Goal: Information Seeking & Learning: Compare options

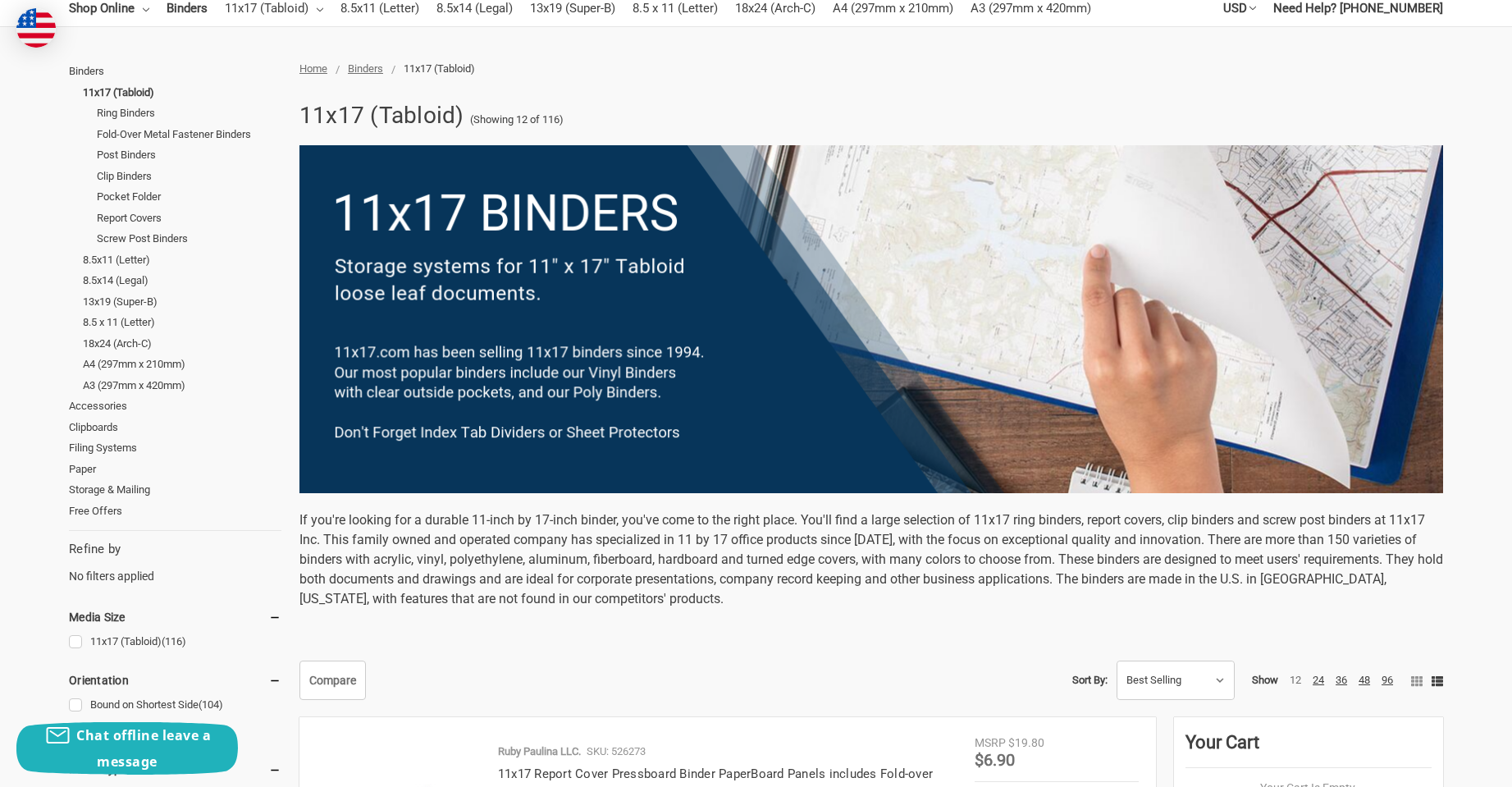
scroll to position [164, 0]
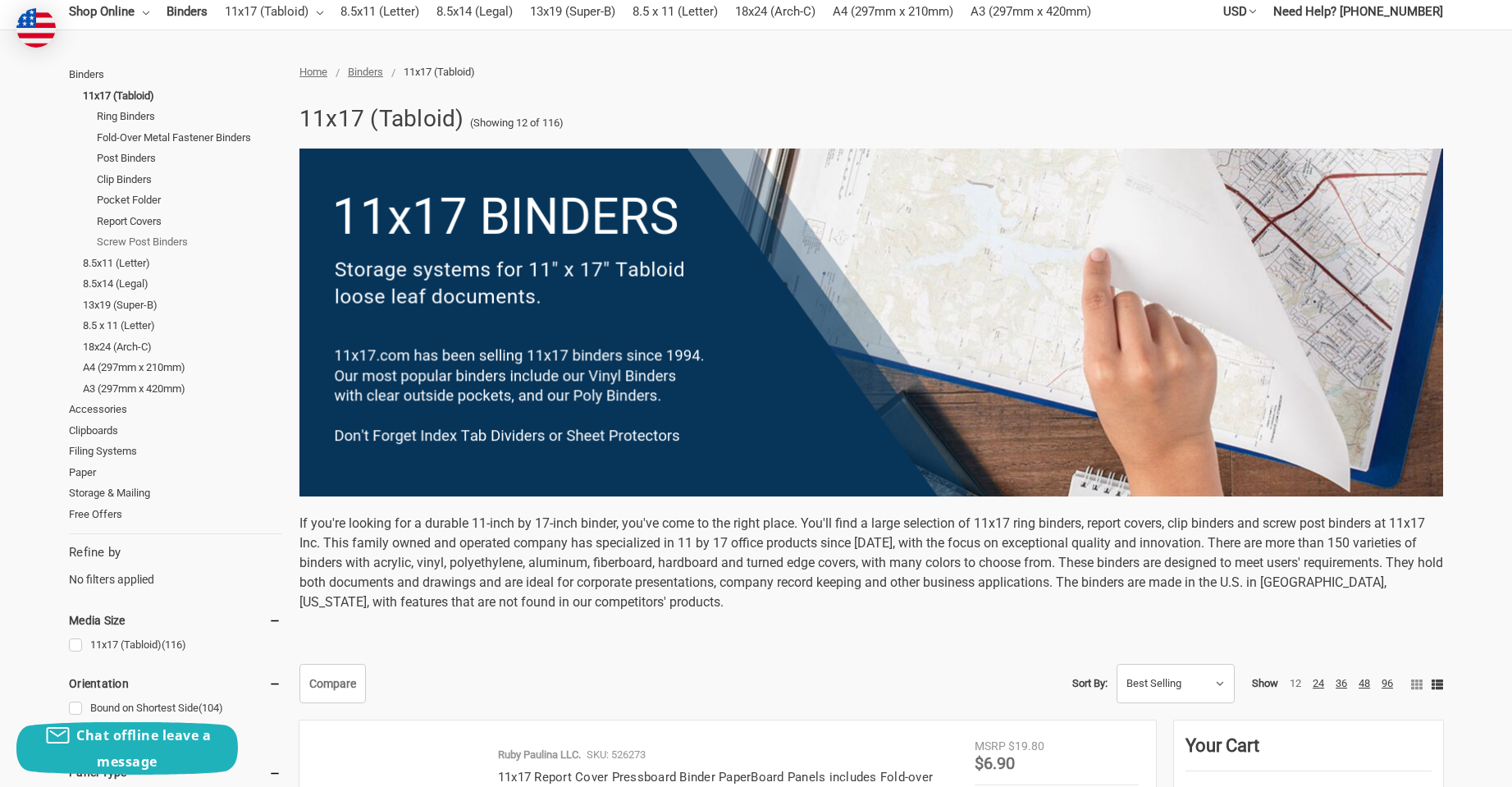
click at [160, 243] on link "Screw Post Binders" at bounding box center [189, 242] width 185 height 21
